Goal: Navigation & Orientation: Find specific page/section

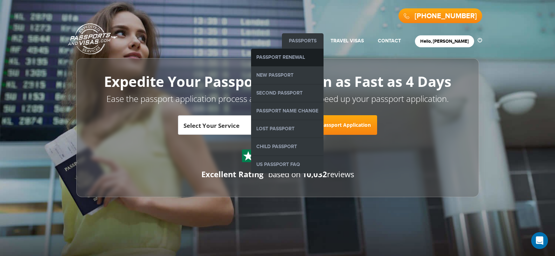
click at [312, 55] on link "Passport Renewal" at bounding box center [287, 58] width 72 height 18
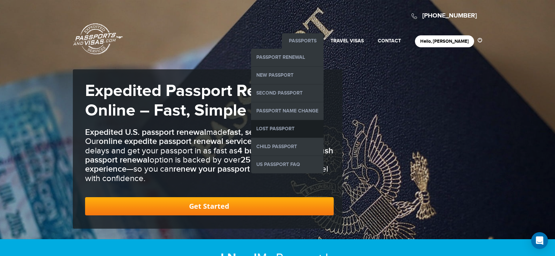
click at [304, 128] on link "Lost Passport" at bounding box center [287, 129] width 72 height 18
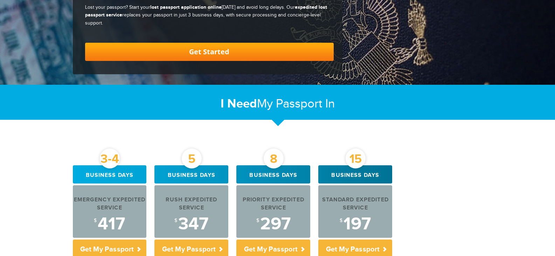
scroll to position [175, 0]
